Goal: Task Accomplishment & Management: Manage account settings

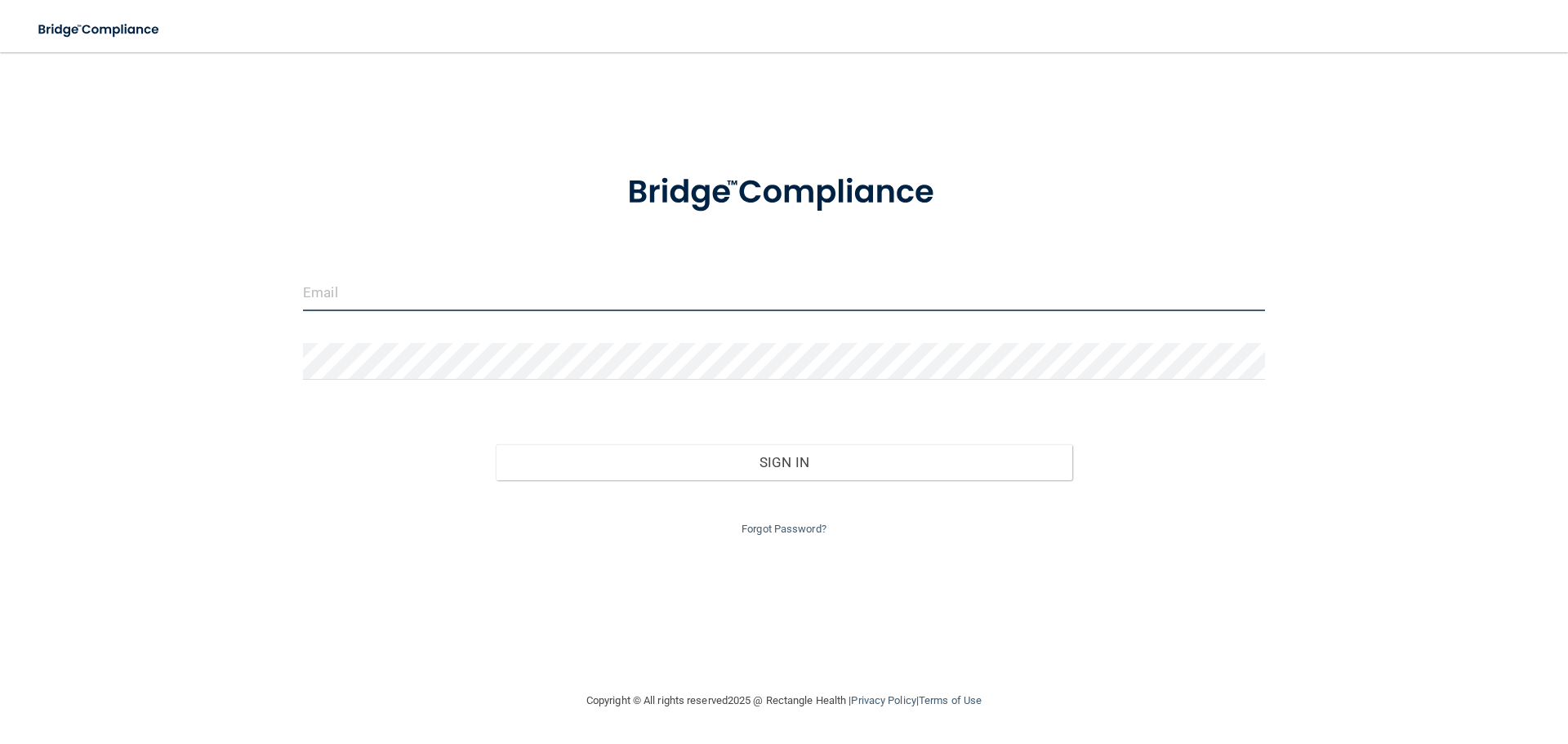
click at [349, 295] on input "email" at bounding box center [784, 292] width 962 height 36
type input "[EMAIL_ADDRESS][DOMAIN_NAME]"
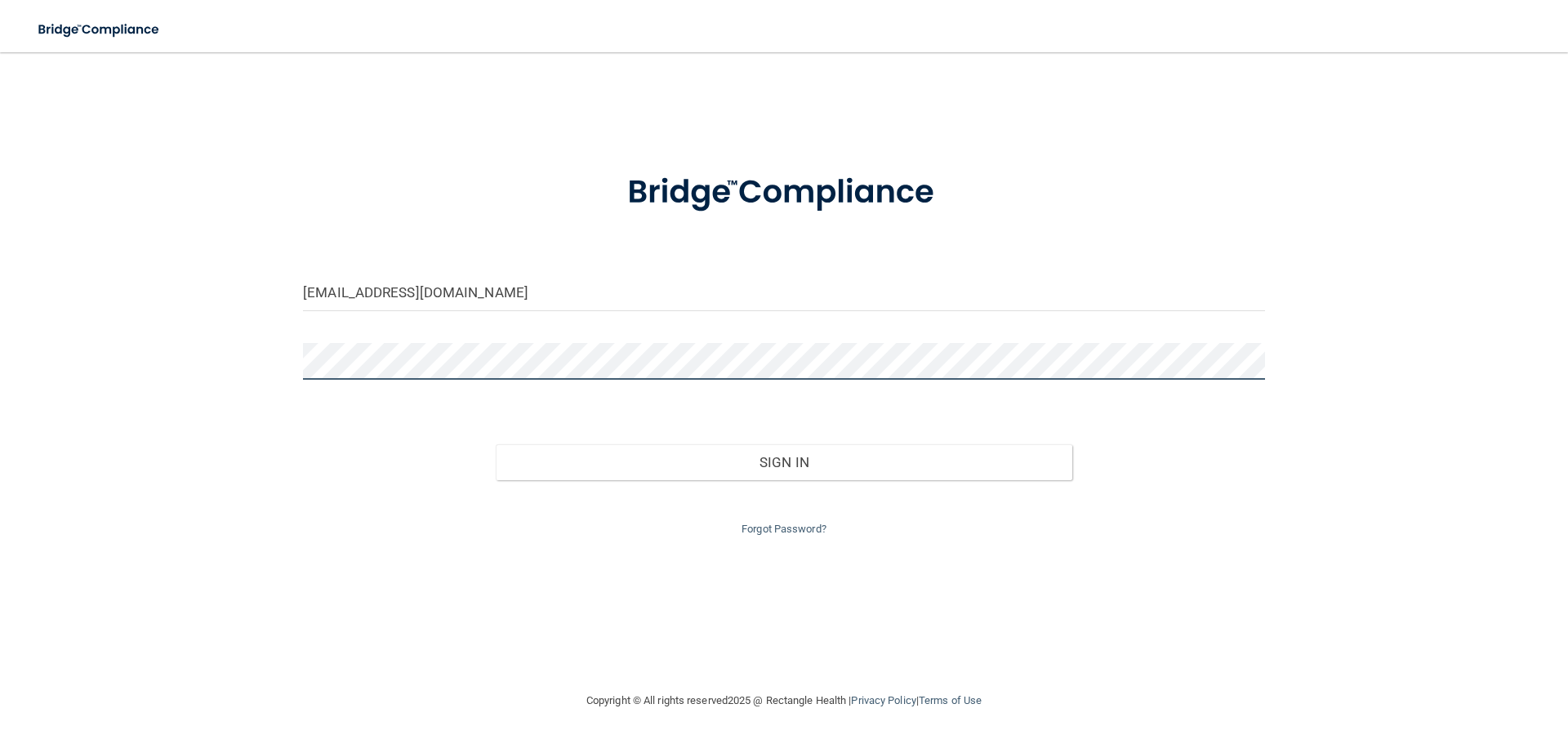
click at [495, 444] on button "Sign In" at bounding box center [784, 462] width 578 height 36
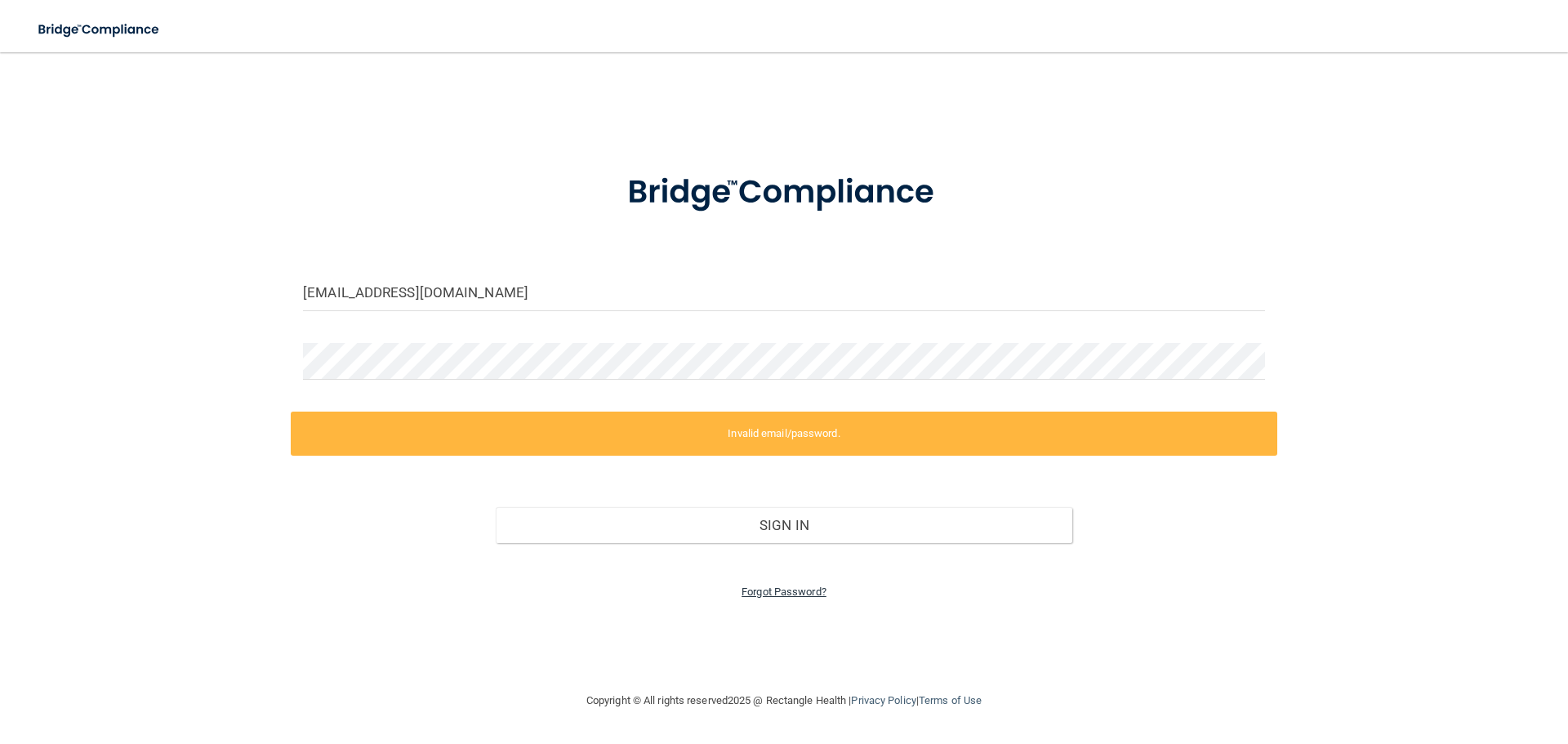
click at [785, 594] on link "Forgot Password?" at bounding box center [784, 591] width 85 height 12
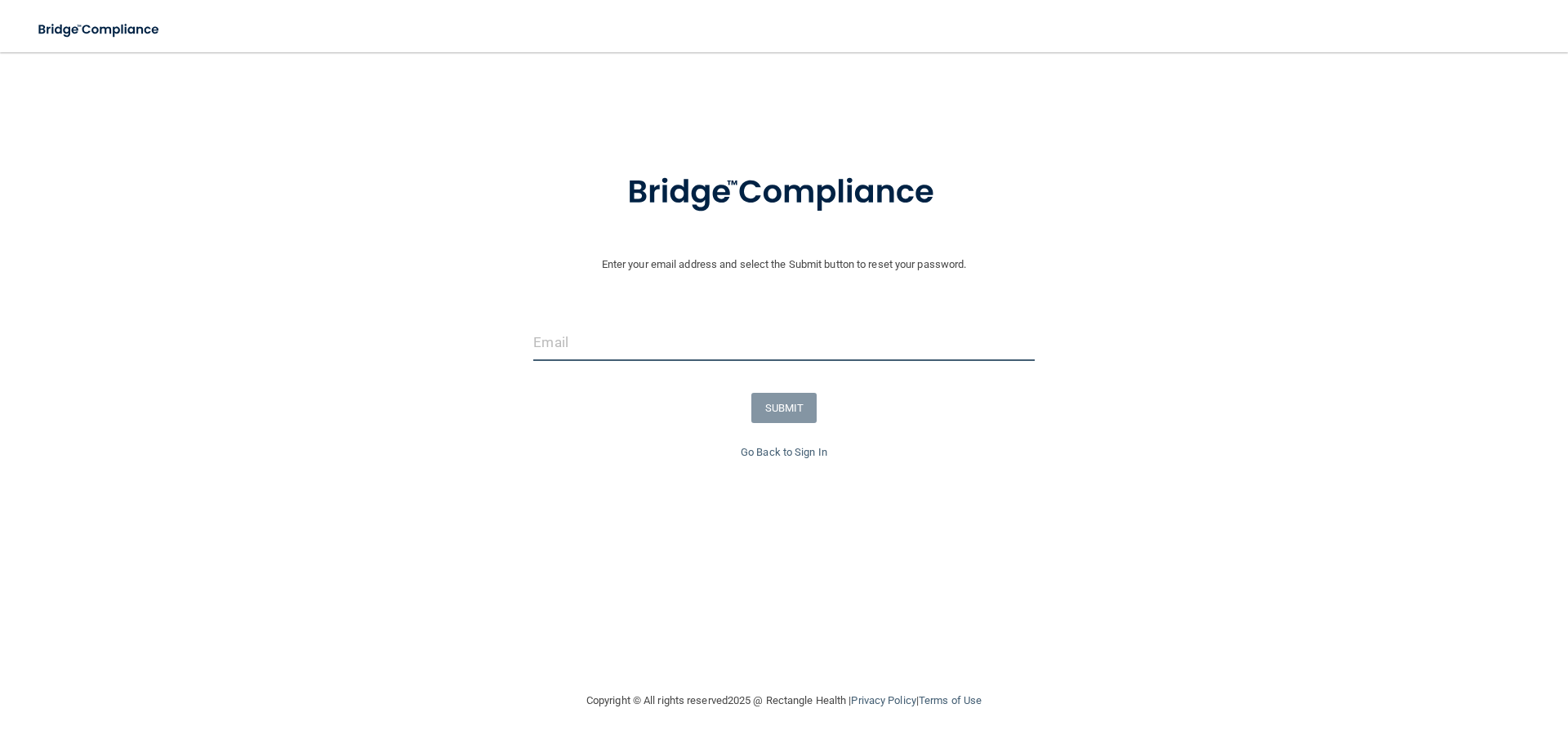
click at [566, 349] on input "email" at bounding box center [784, 342] width 500 height 36
type input "[EMAIL_ADDRESS][DOMAIN_NAME]"
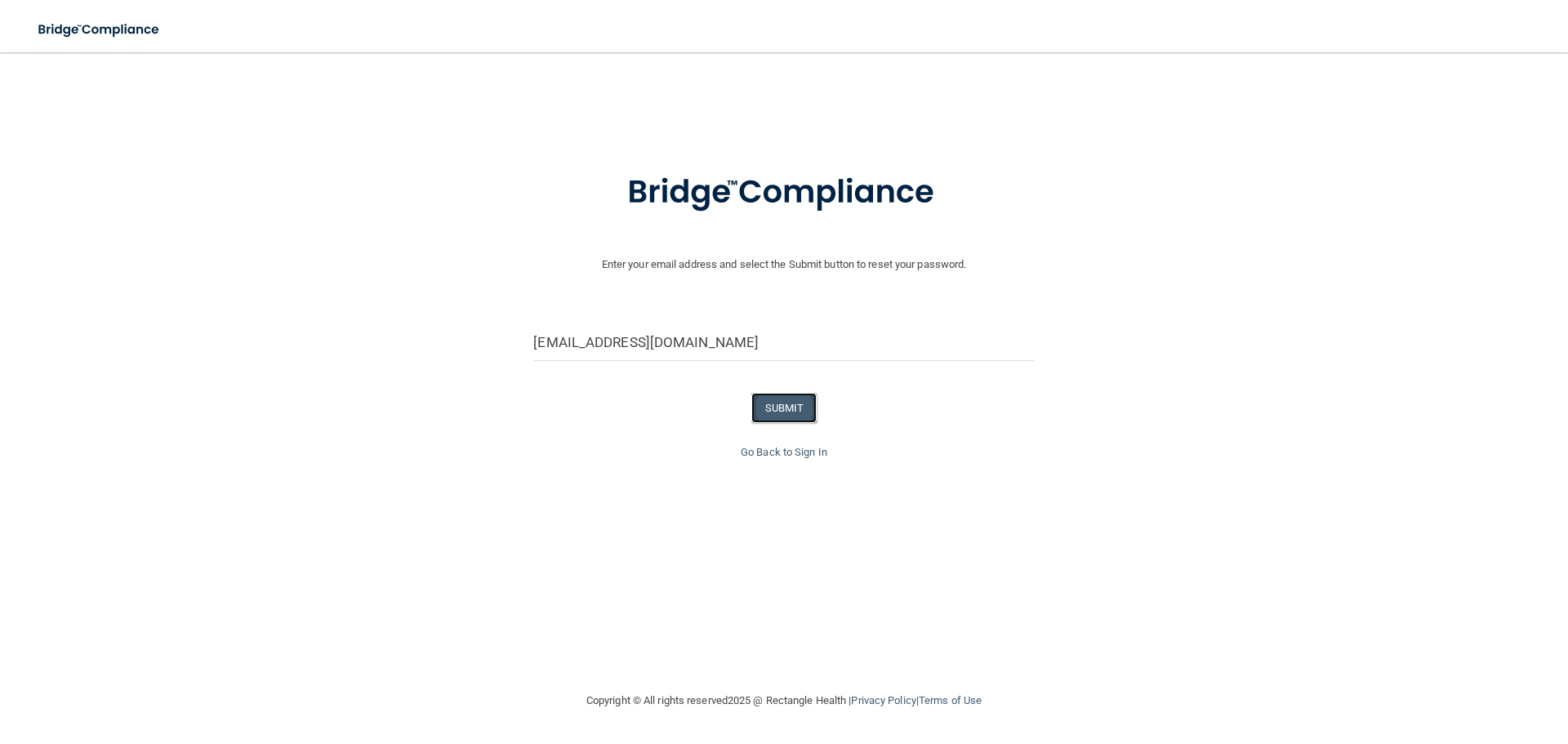
click at [781, 408] on button "SUBMIT" at bounding box center [784, 407] width 66 height 30
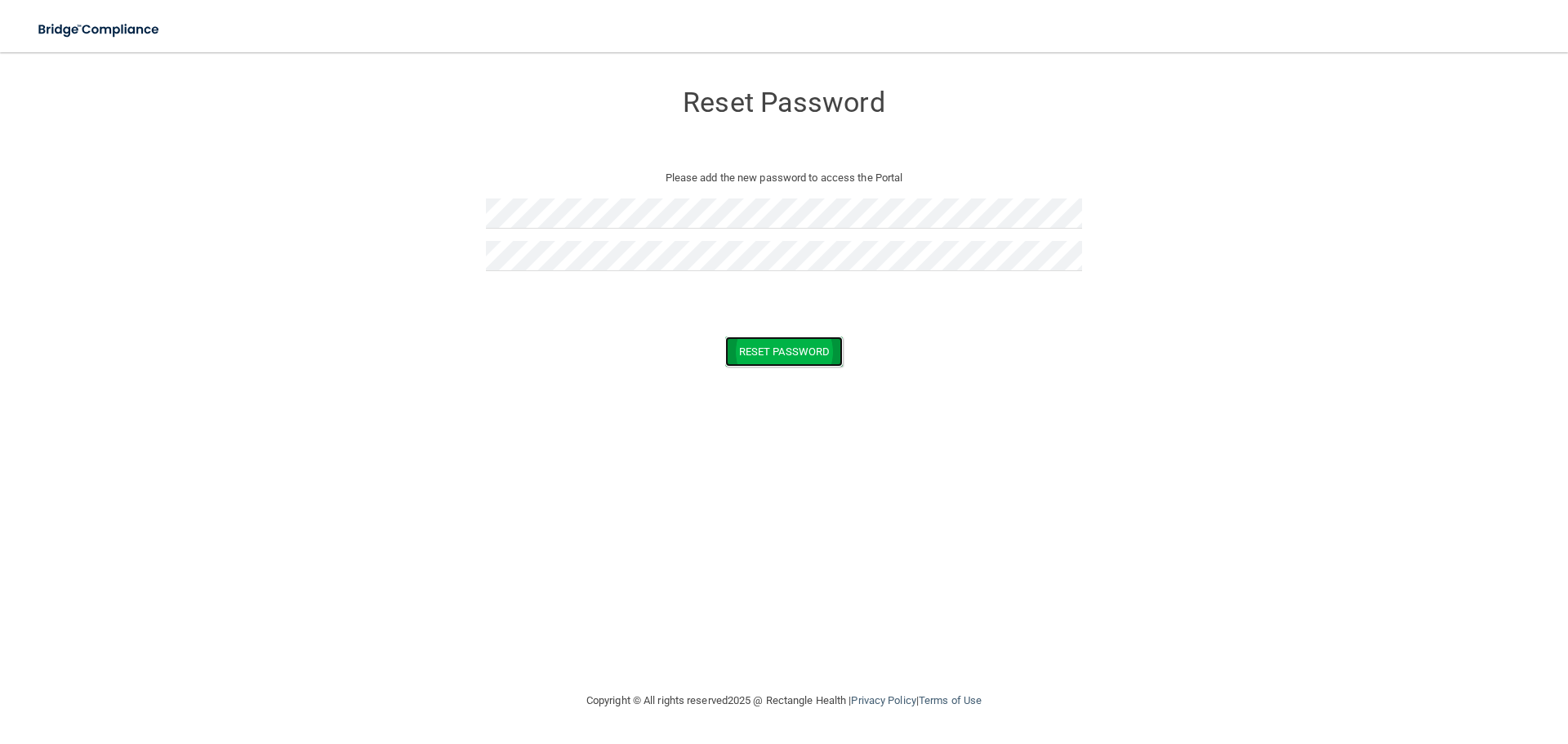
click at [769, 341] on button "Reset Password" at bounding box center [784, 351] width 118 height 30
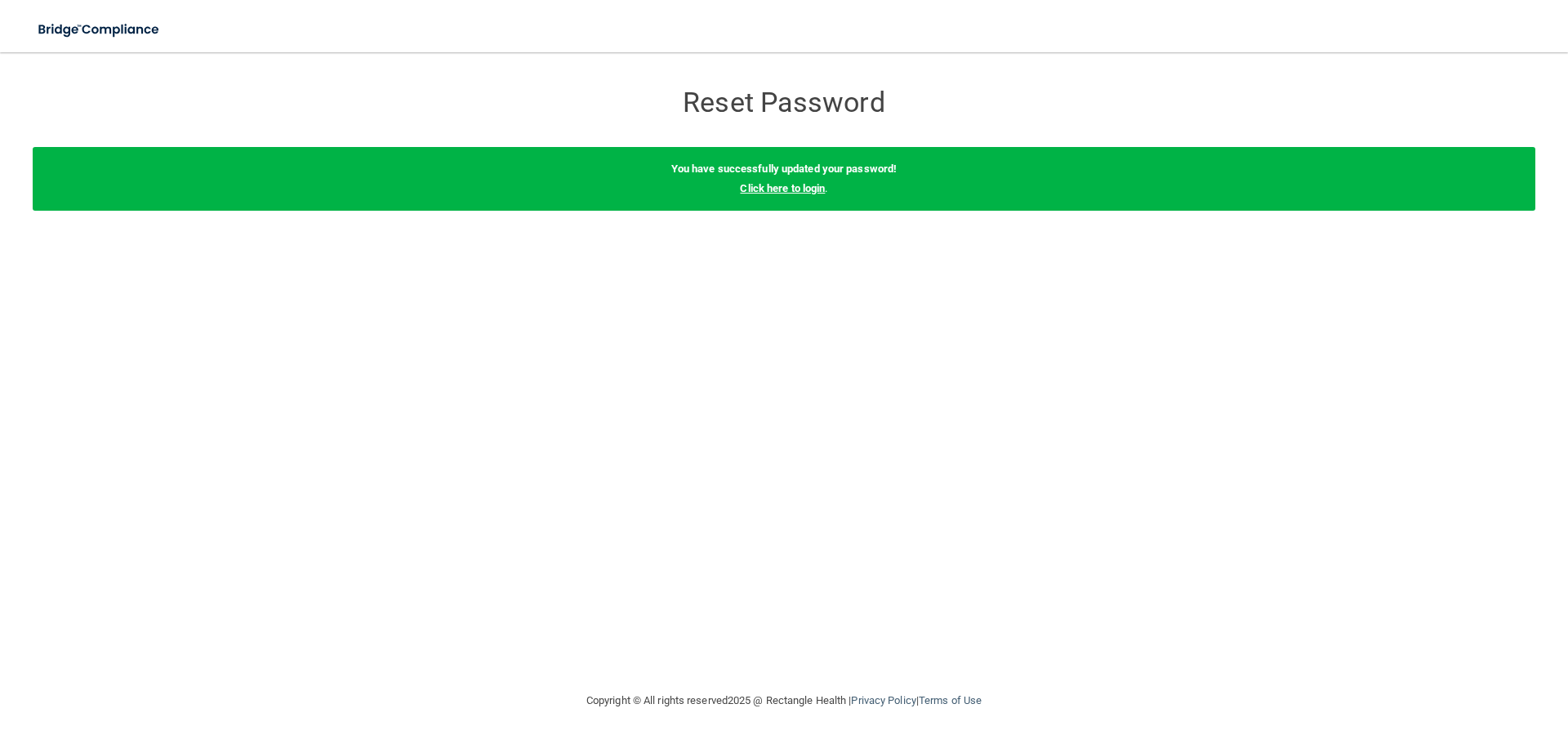
click at [779, 190] on link "Click here to login" at bounding box center [782, 188] width 85 height 12
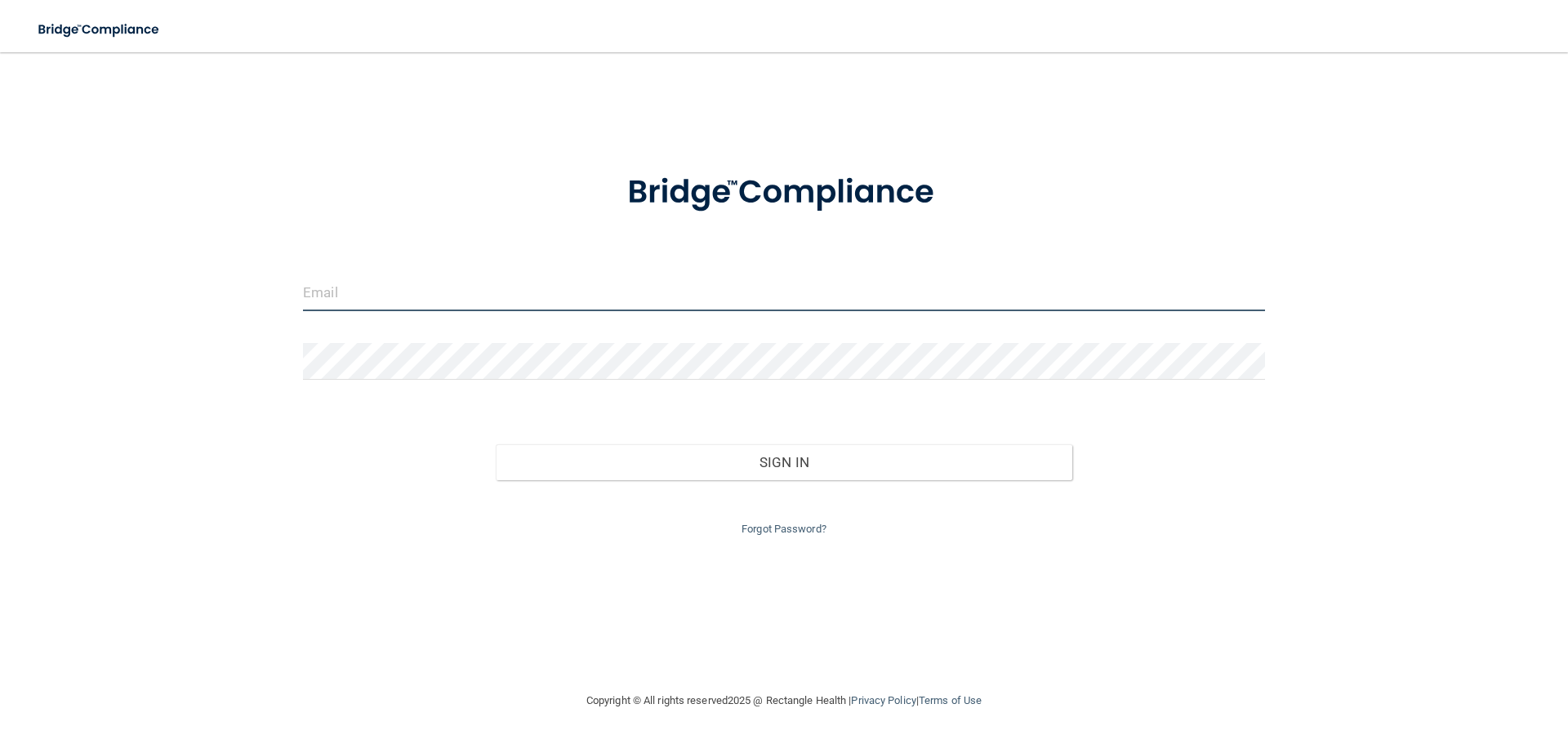
click at [521, 303] on input "email" at bounding box center [784, 292] width 962 height 36
type input "[EMAIL_ADDRESS][DOMAIN_NAME]"
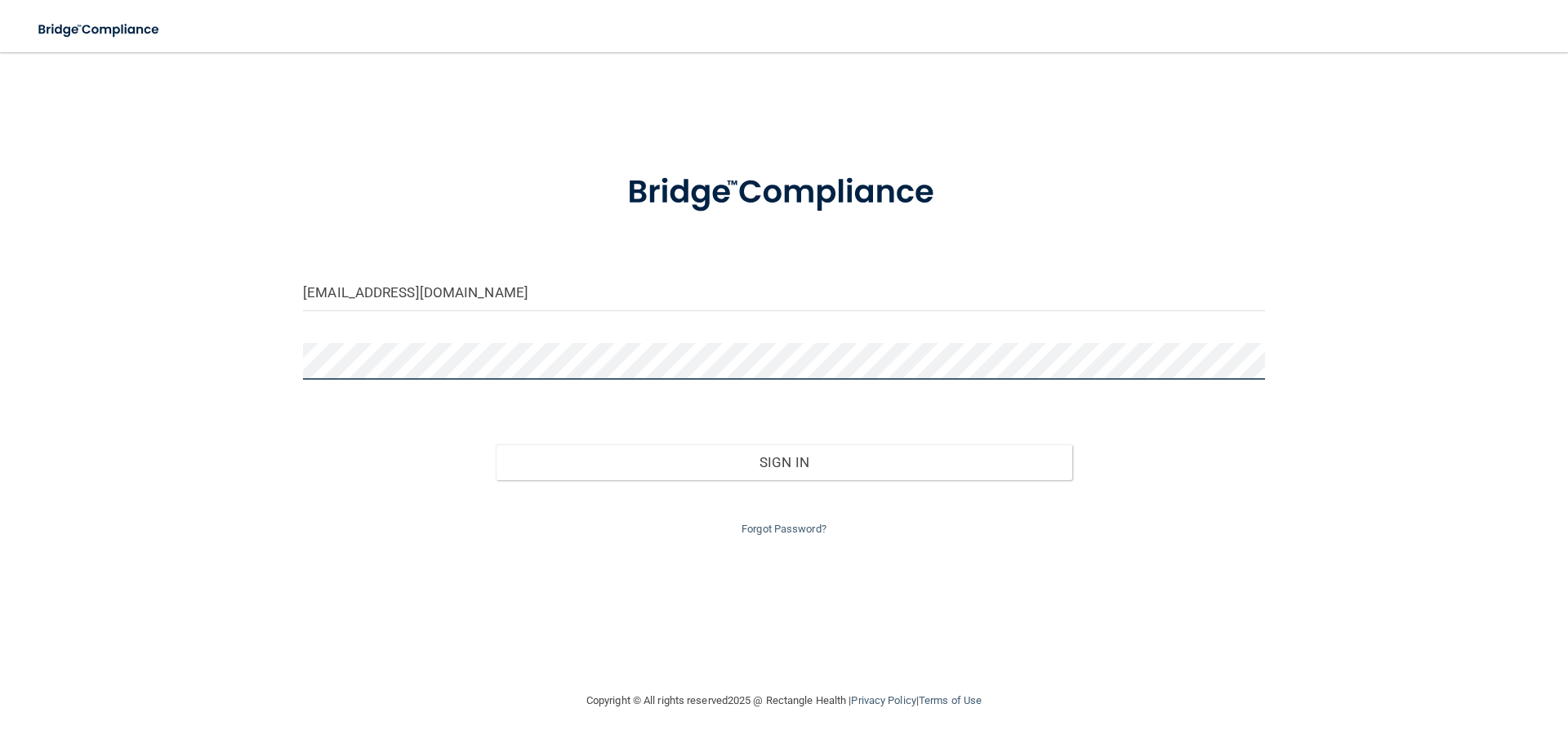
click at [495, 444] on button "Sign In" at bounding box center [784, 462] width 578 height 36
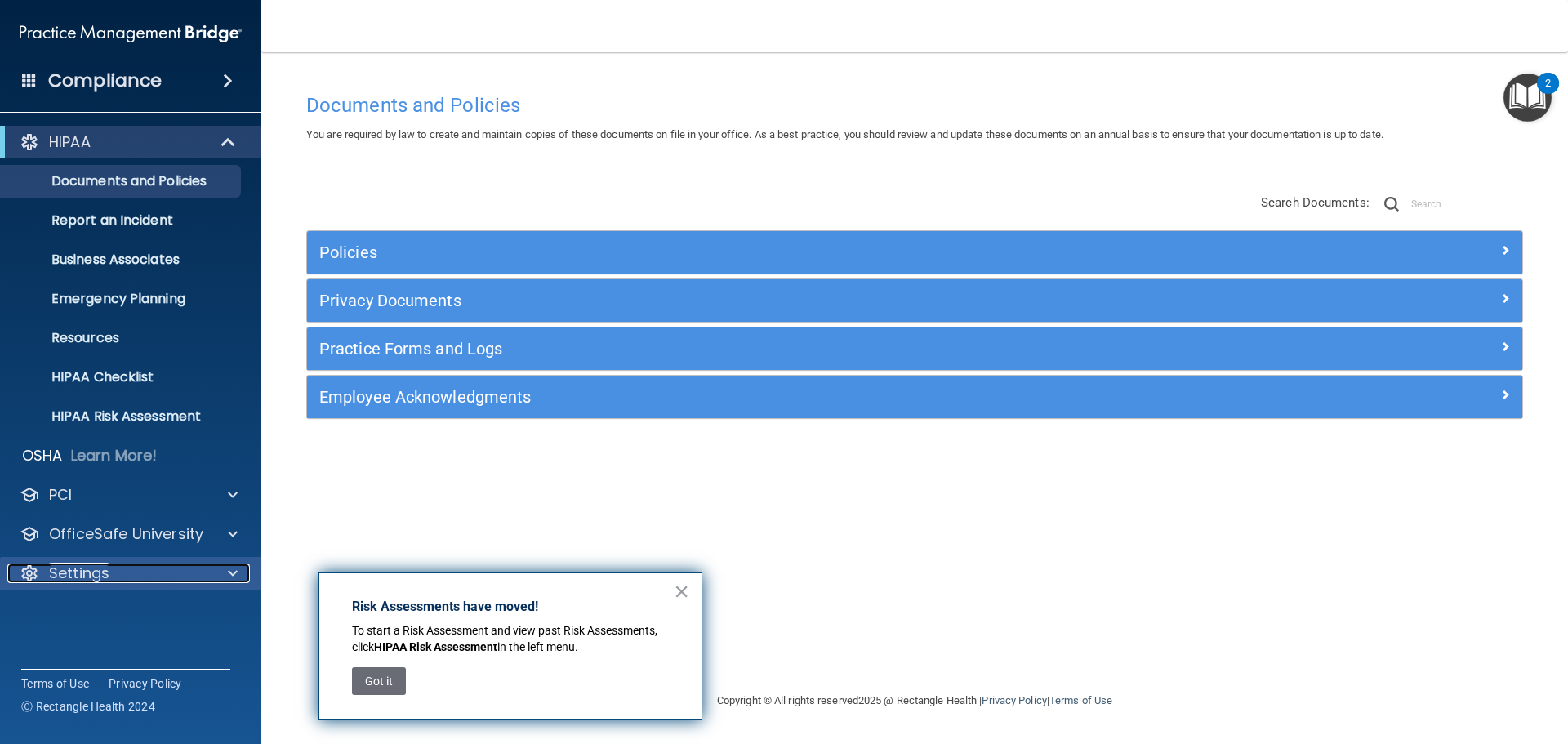
click at [88, 568] on p "Settings" at bounding box center [79, 572] width 61 height 20
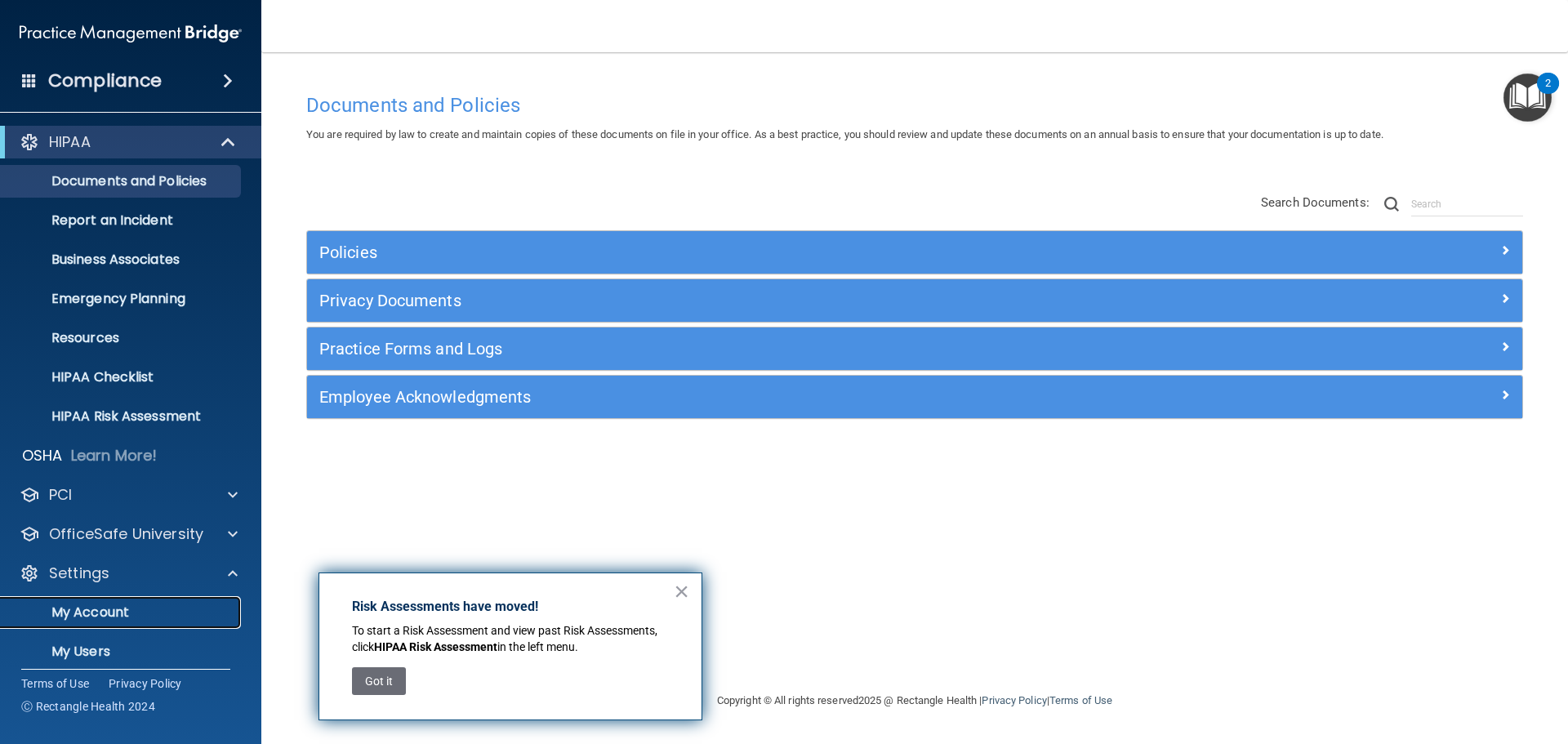
click at [84, 617] on p "My Account" at bounding box center [122, 612] width 223 height 17
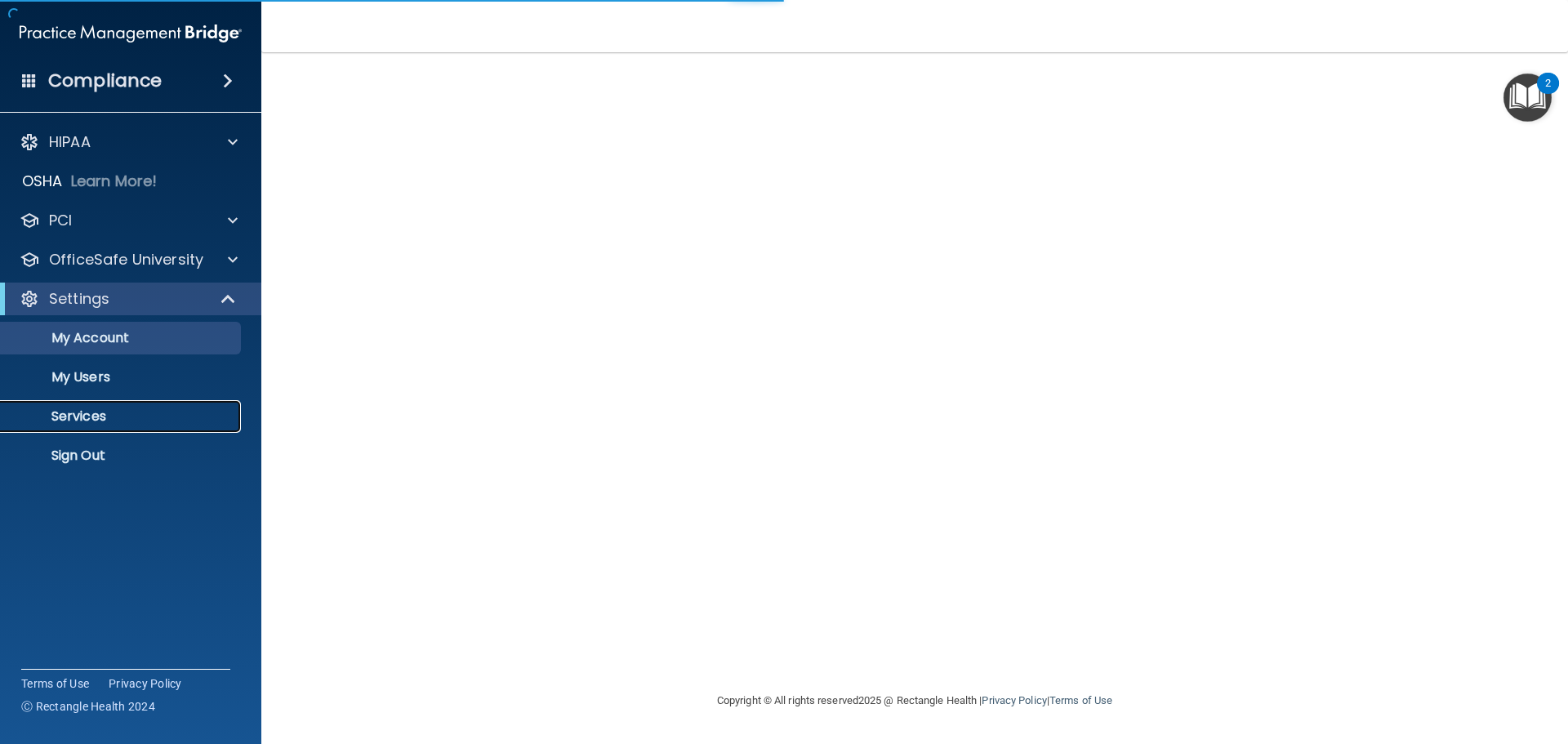
click at [76, 417] on p "Services" at bounding box center [122, 416] width 223 height 17
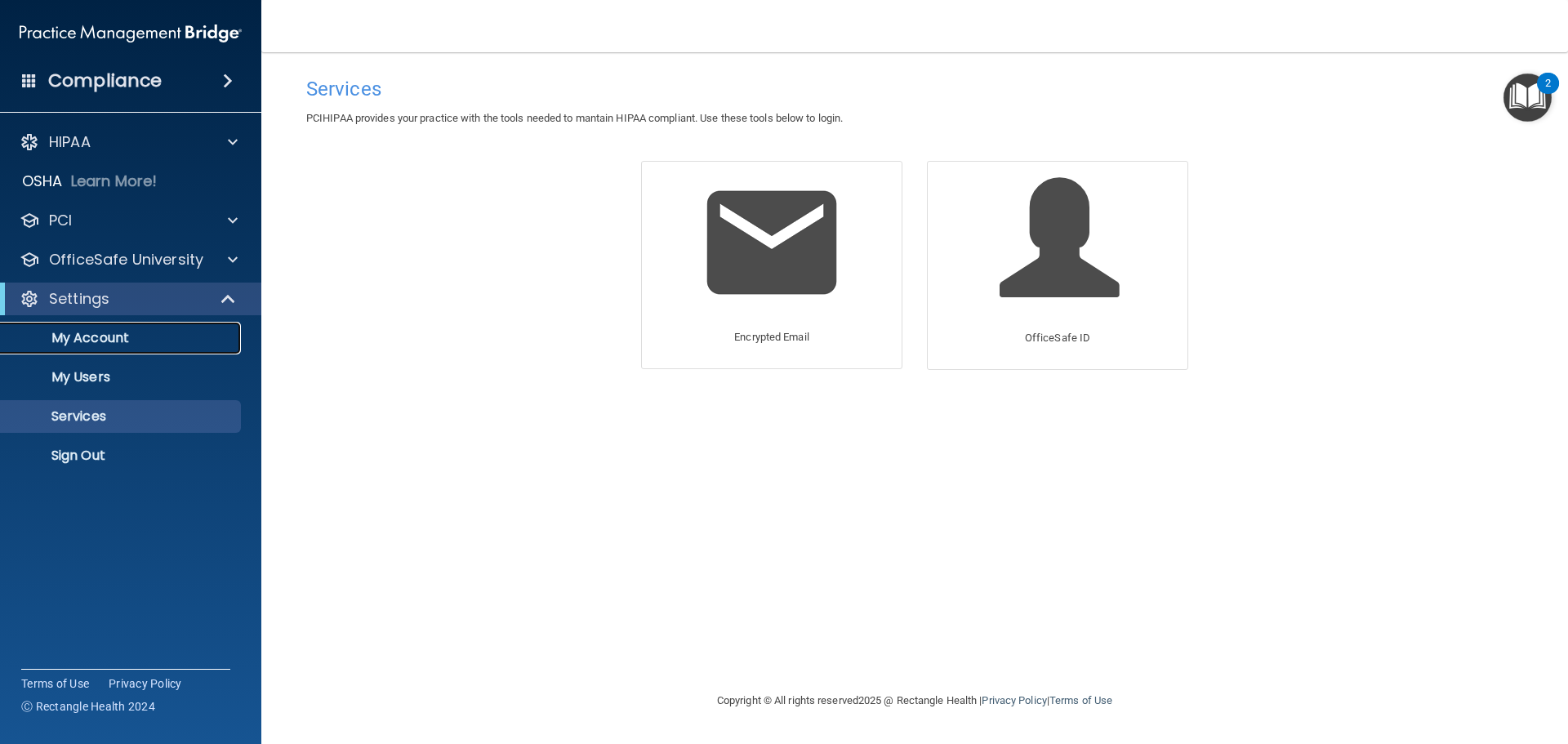
click at [100, 336] on p "My Account" at bounding box center [122, 337] width 223 height 17
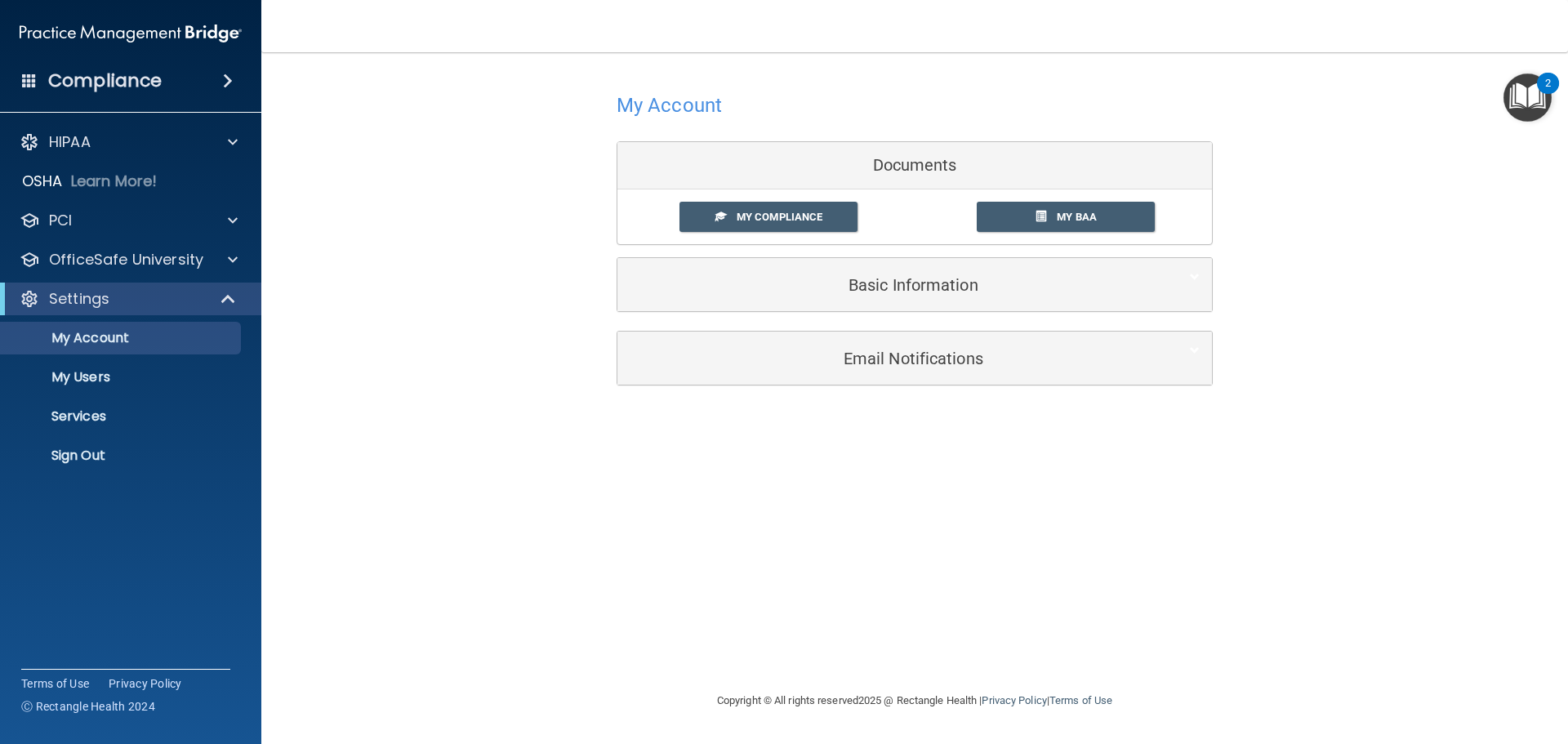
click at [125, 80] on h4 "Compliance" at bounding box center [105, 80] width 114 height 23
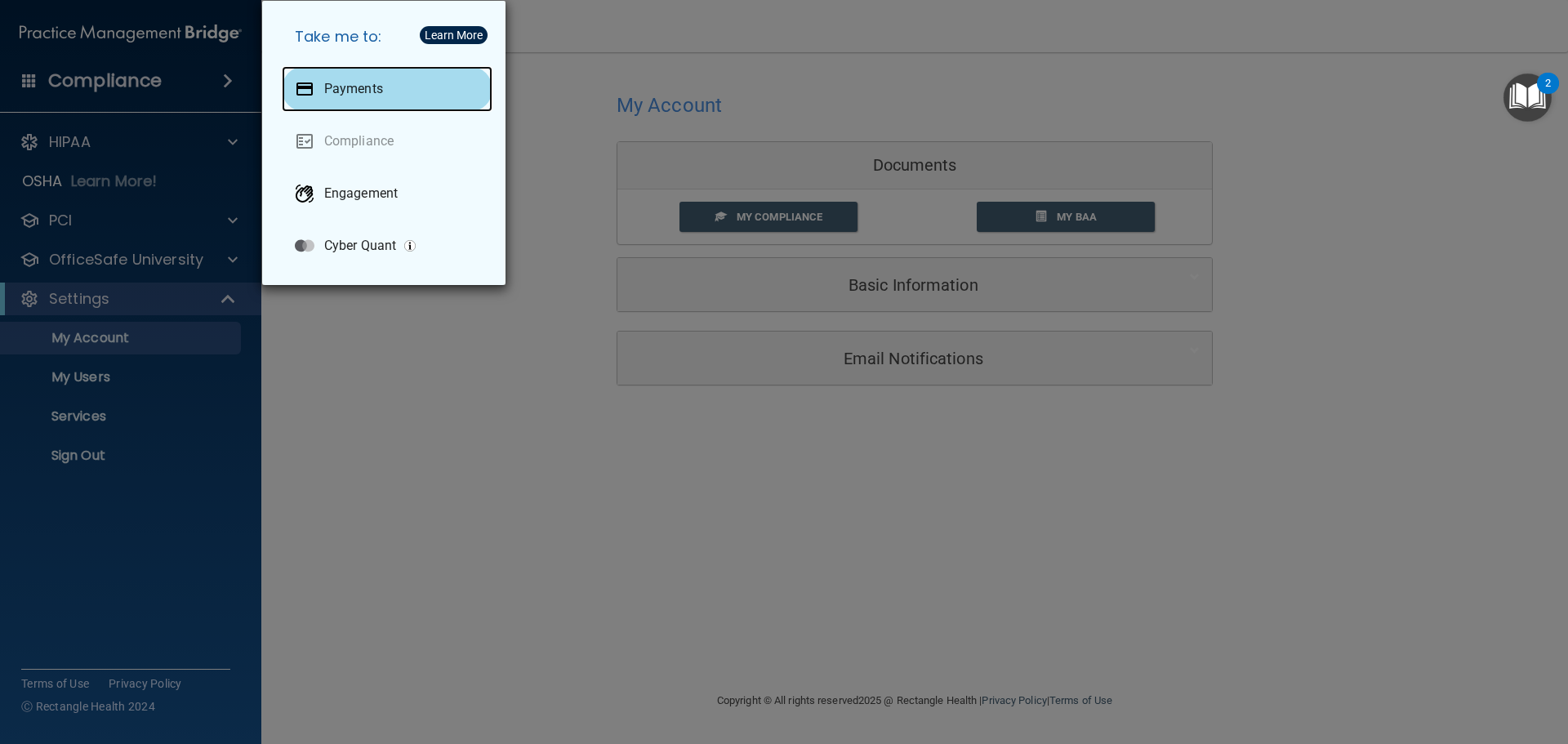
click at [349, 100] on div "Payments" at bounding box center [386, 88] width 211 height 46
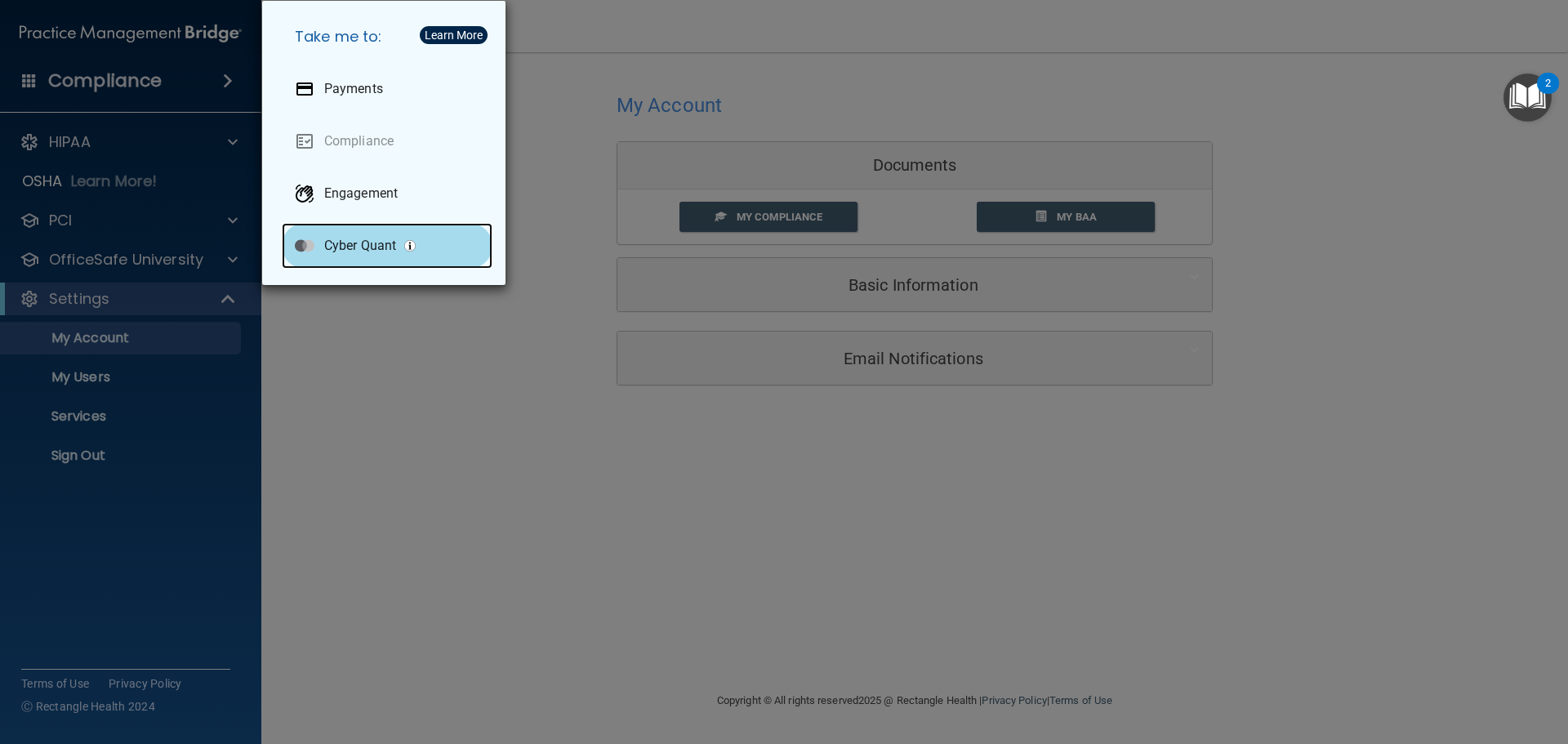
click at [344, 246] on p "Cyber Quant" at bounding box center [360, 245] width 72 height 17
click at [74, 419] on div "Take me to: Payments Compliance Engagement Cyber Quant" at bounding box center [784, 372] width 1568 height 744
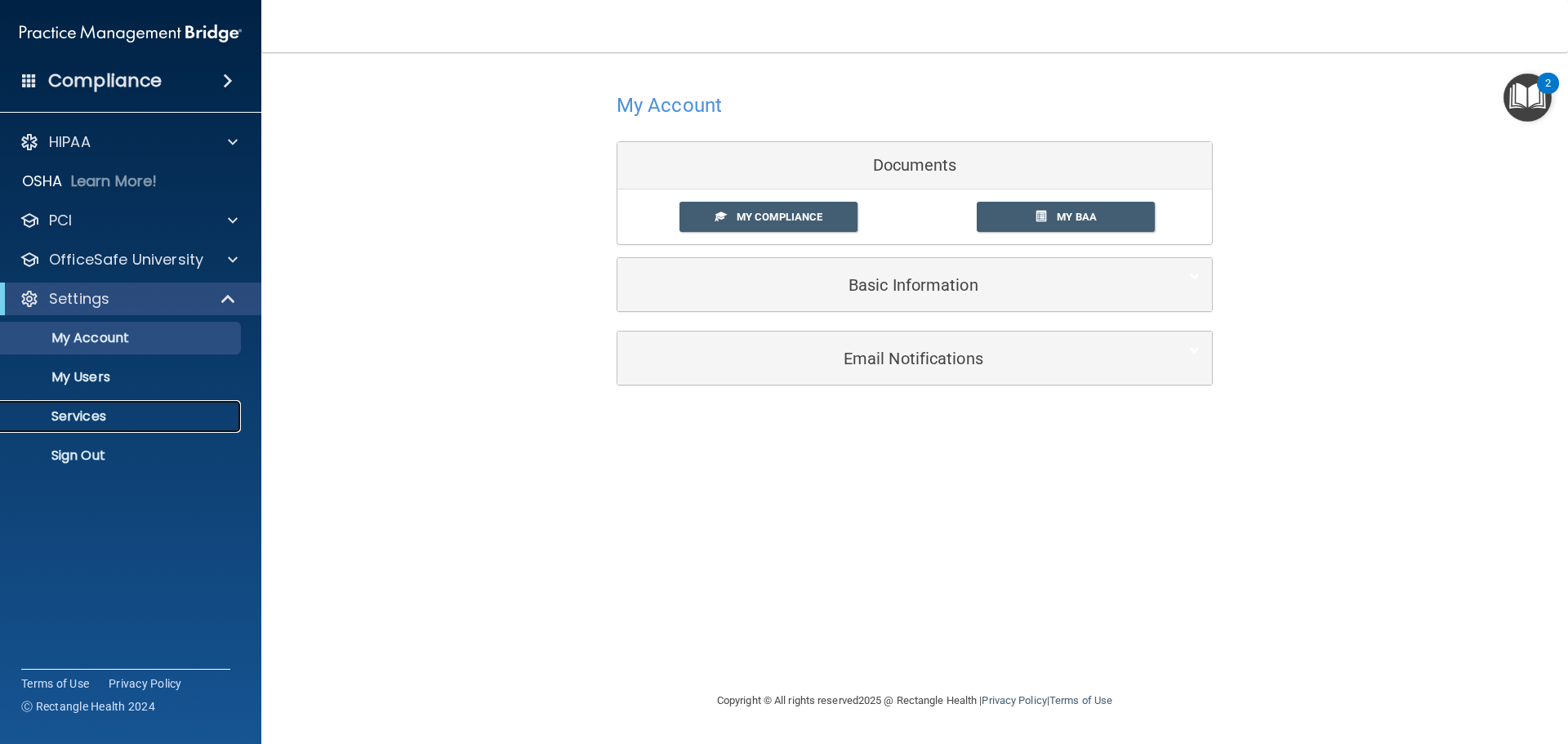
click at [70, 417] on p "Services" at bounding box center [122, 416] width 223 height 17
